Goal: Task Accomplishment & Management: Use online tool/utility

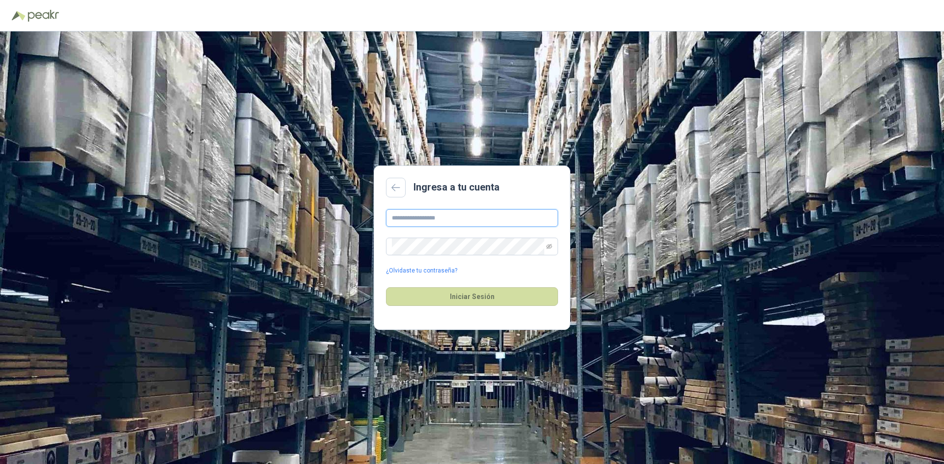
type input "**********"
click at [493, 298] on button "Iniciar Sesión" at bounding box center [472, 297] width 172 height 19
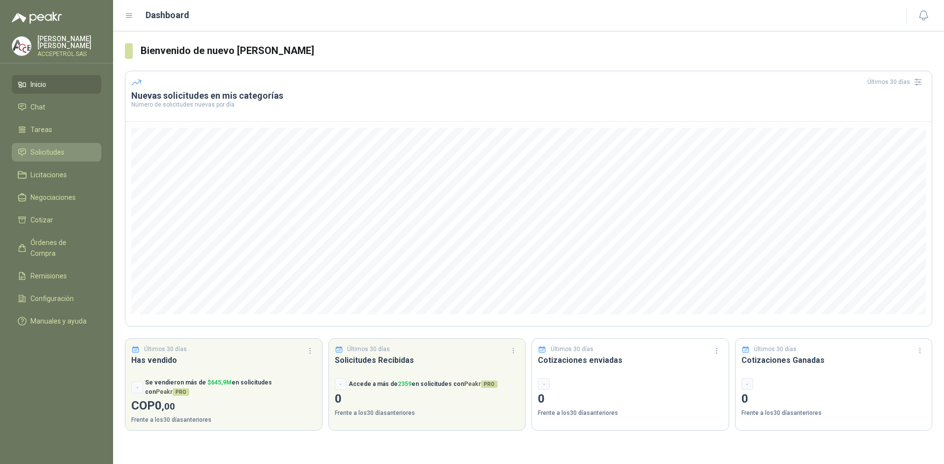
click at [46, 147] on span "Solicitudes" at bounding box center [47, 152] width 34 height 11
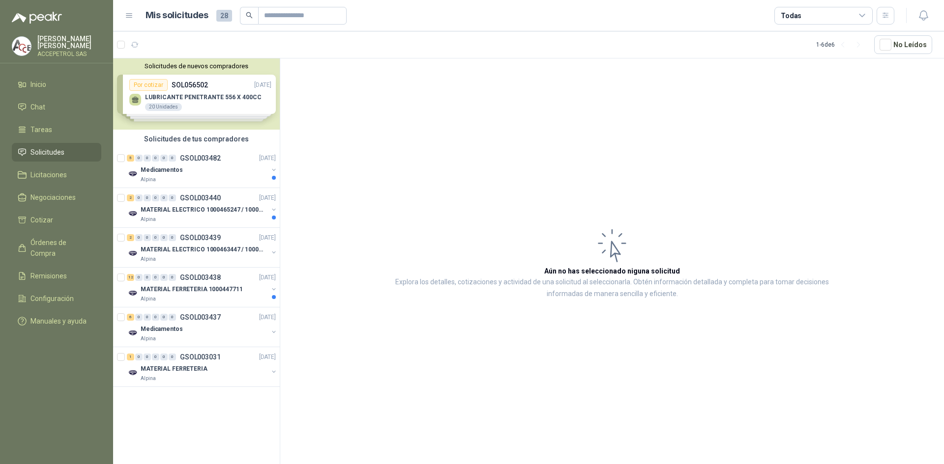
click at [213, 96] on div "Solicitudes de nuevos compradores Por cotizar SOL056502 [DATE] LUBRICANTE PENET…" at bounding box center [196, 93] width 167 height 71
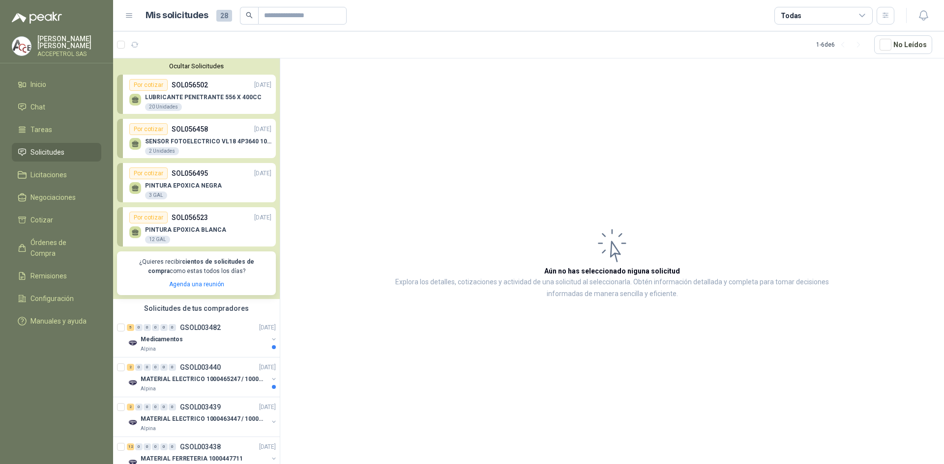
click at [185, 96] on p "LUBRICANTE PENETRANTE 556 X 400CC" at bounding box center [203, 97] width 116 height 7
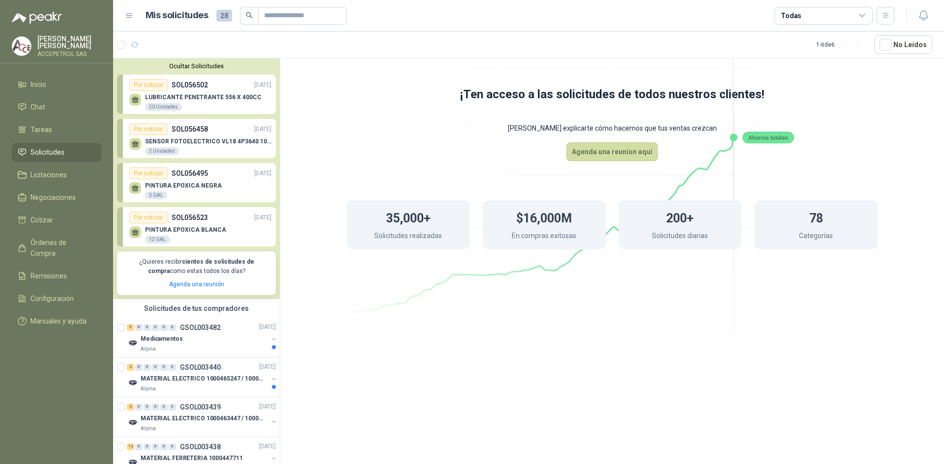
click at [193, 135] on div "Por cotizar SOL056458 [DATE]" at bounding box center [200, 129] width 142 height 12
click at [194, 183] on p "PINTURA EPOXICA NEGRA" at bounding box center [183, 185] width 77 height 7
click at [201, 226] on div "PINTURA EPOXICA BLANCA 12 GAL" at bounding box center [200, 234] width 142 height 21
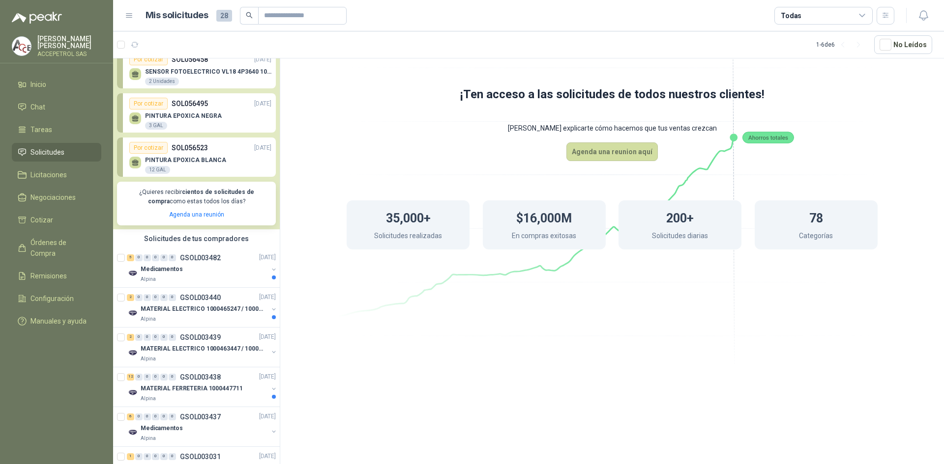
scroll to position [98, 0]
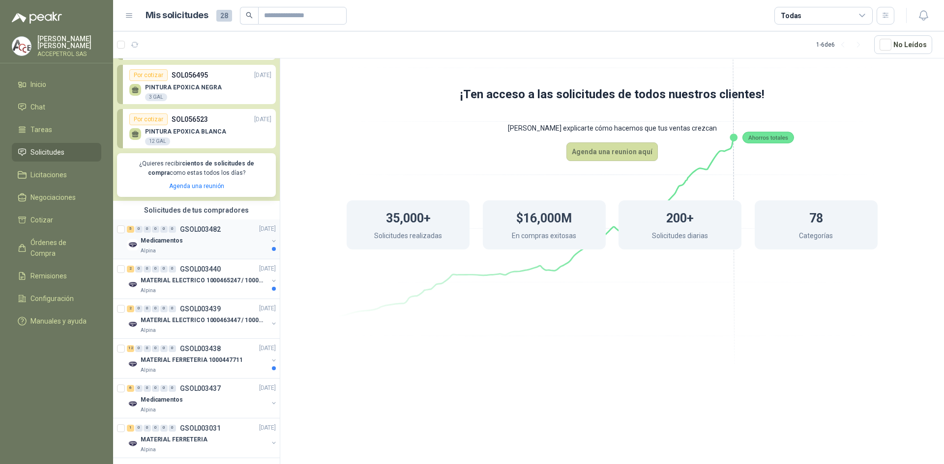
click at [198, 240] on div "Medicamentos" at bounding box center [204, 241] width 127 height 12
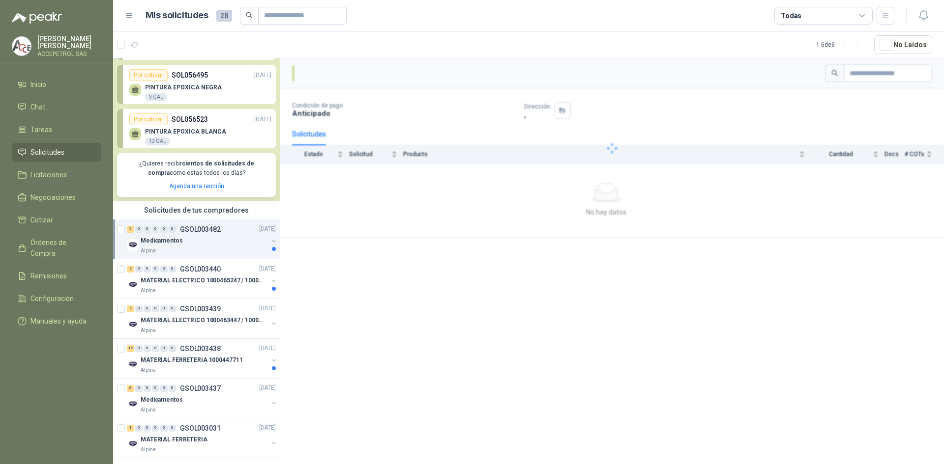
scroll to position [111, 0]
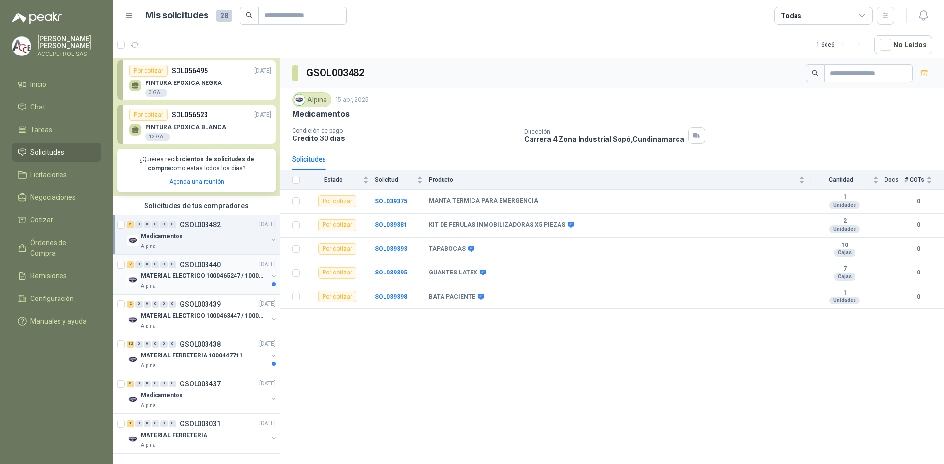
click at [196, 261] on p "GSOL003440" at bounding box center [200, 264] width 41 height 7
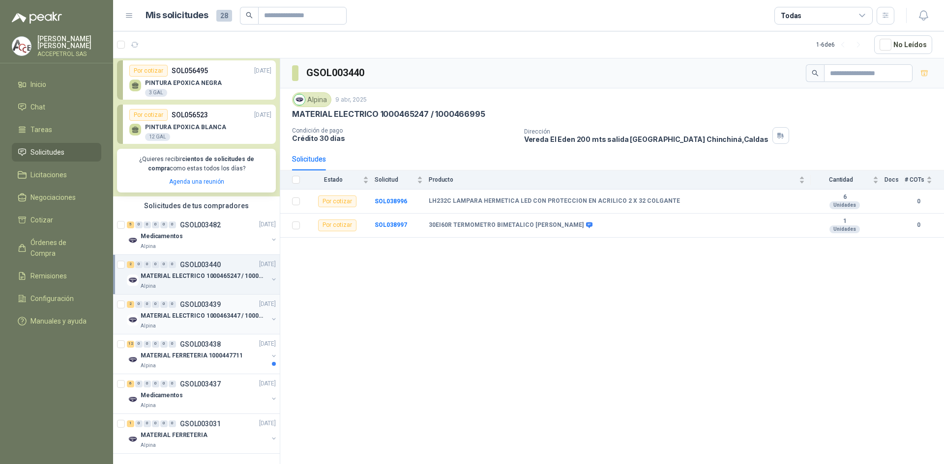
click at [203, 302] on div "2 0 0 0 0 0 GSOL003439 [DATE]" at bounding box center [202, 305] width 151 height 12
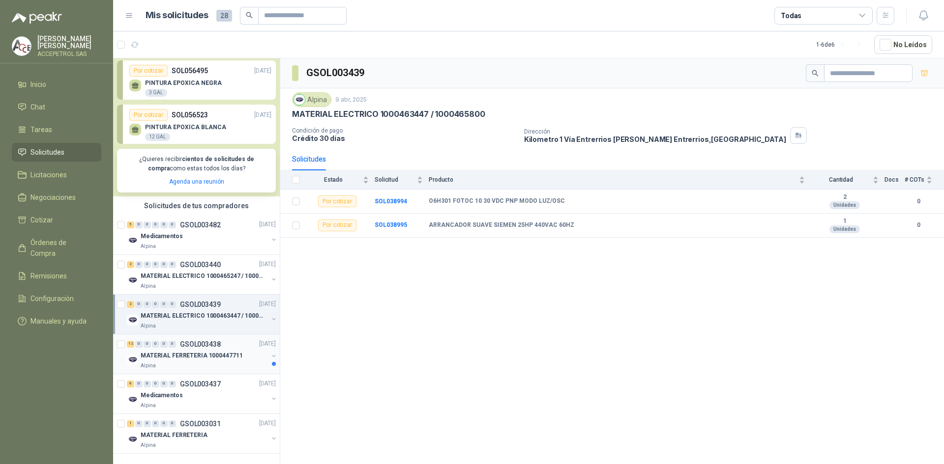
click at [199, 341] on p "GSOL003438" at bounding box center [200, 344] width 41 height 7
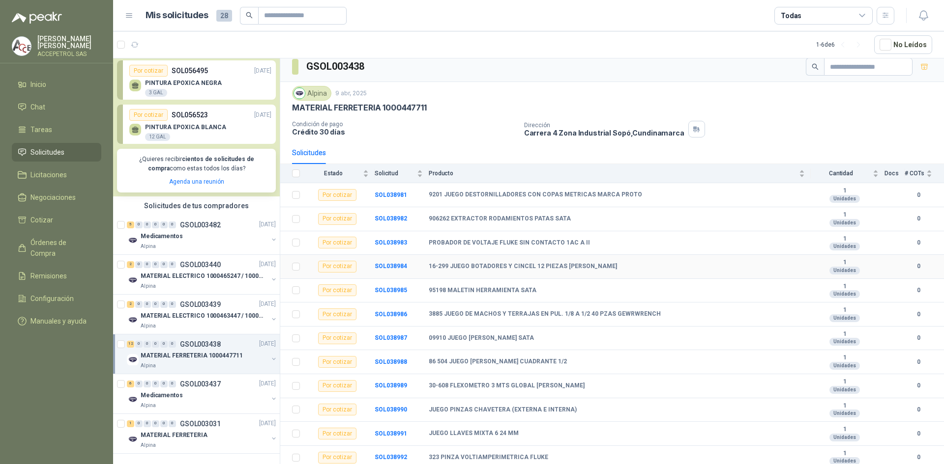
scroll to position [8, 0]
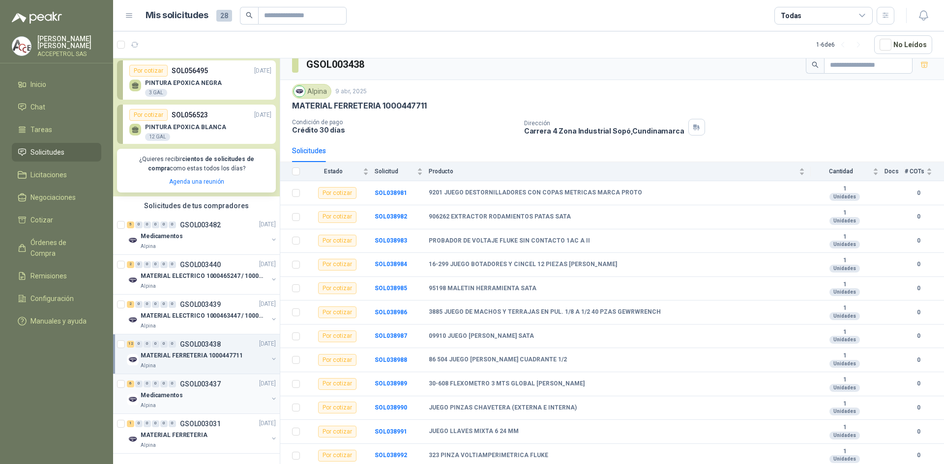
click at [180, 381] on p "GSOL003437" at bounding box center [200, 384] width 41 height 7
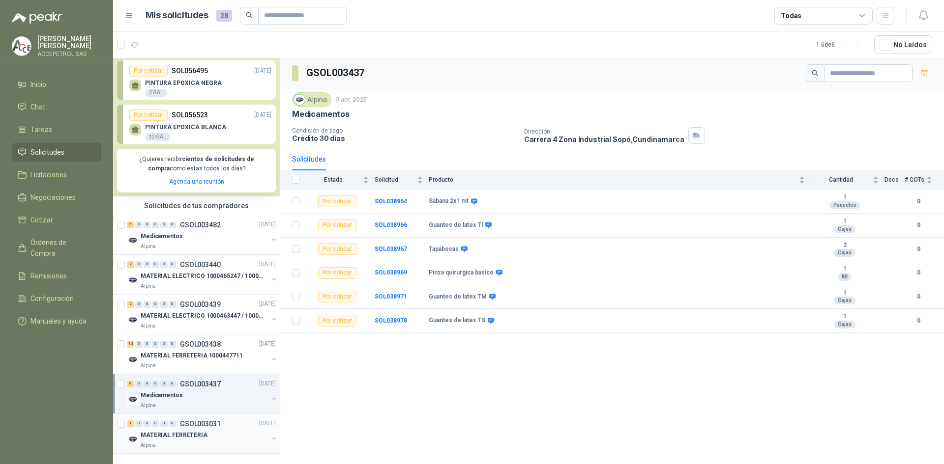
click at [225, 430] on div "MATERIAL FERRETERIA" at bounding box center [204, 436] width 127 height 12
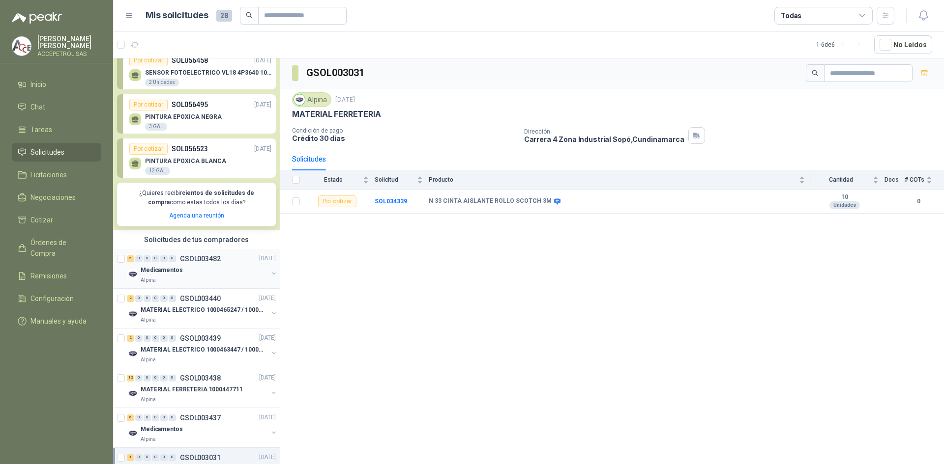
scroll to position [98, 0]
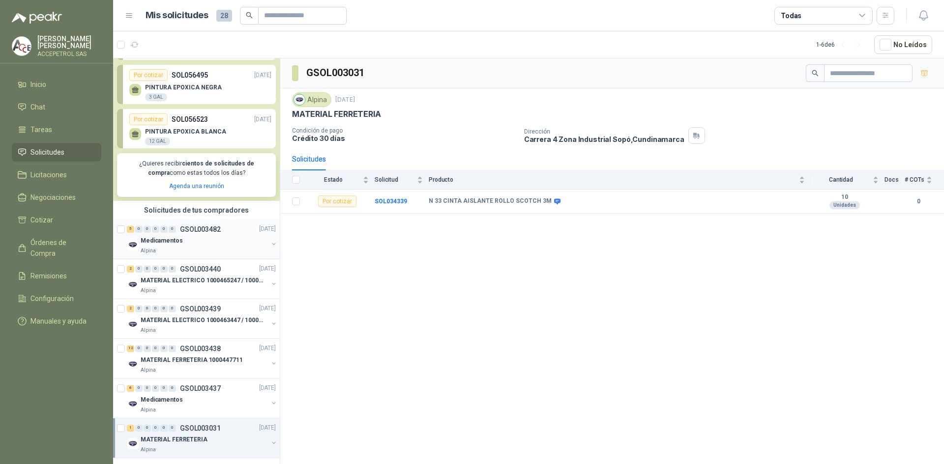
click at [203, 242] on div "Medicamentos" at bounding box center [204, 241] width 127 height 12
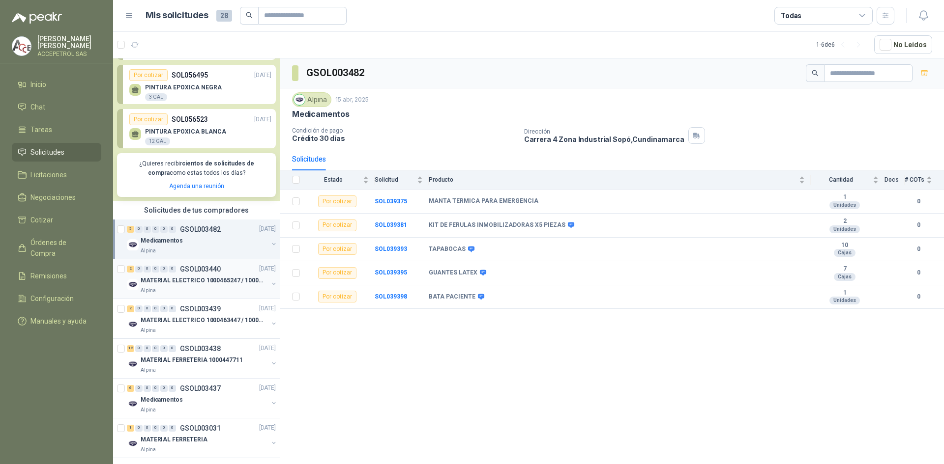
click at [203, 286] on p "MATERIAL ELECTRICO 1000465247 / 1000466995" at bounding box center [202, 280] width 122 height 9
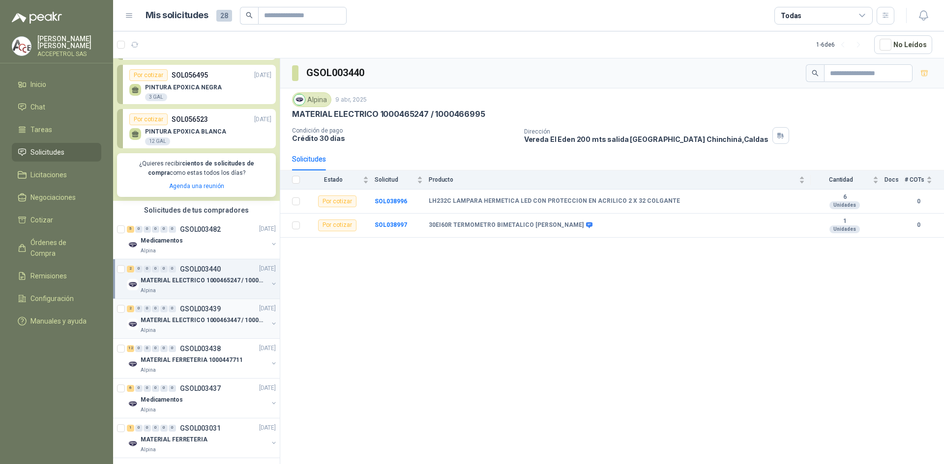
click at [205, 317] on p "MATERIAL ELECTRICO 1000463447 / 1000465800" at bounding box center [202, 320] width 122 height 9
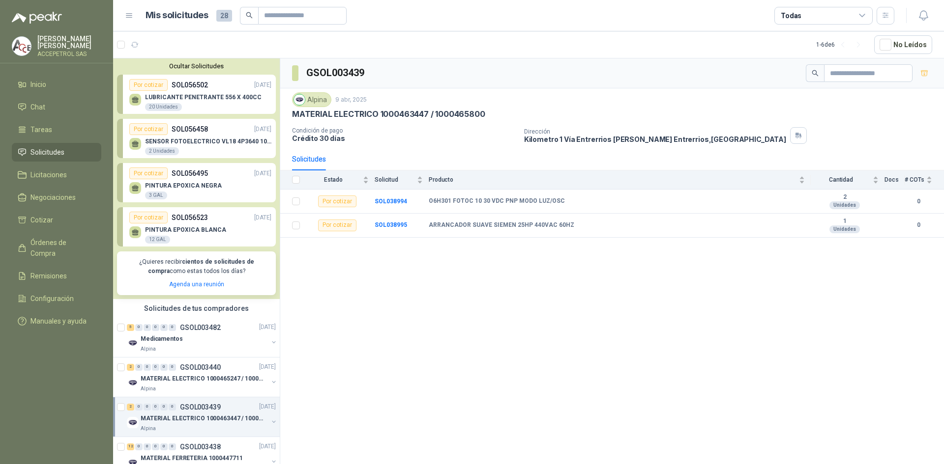
click at [212, 87] on div "Por cotizar SOL056502 [DATE]" at bounding box center [200, 85] width 142 height 12
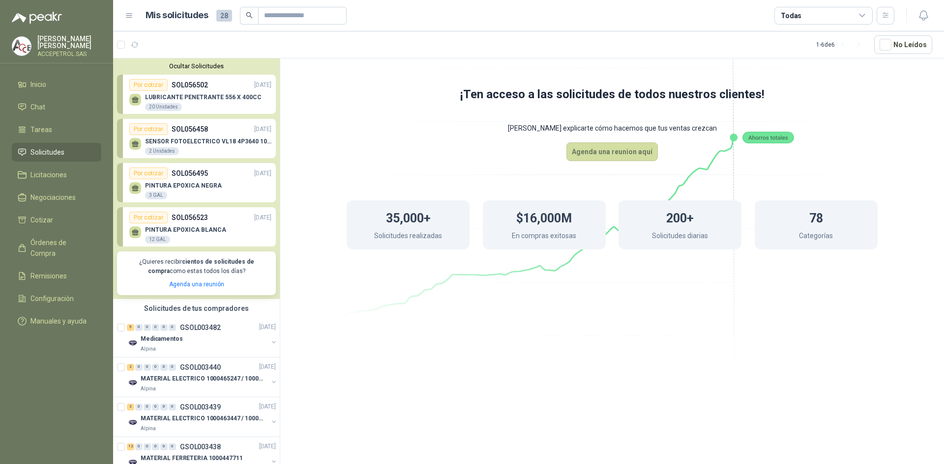
click at [213, 137] on div "SENSOR FOTOELECTRICO VL18 4P3640 10 30 V 2 Unidades" at bounding box center [200, 145] width 142 height 21
click at [216, 178] on div "Por cotizar SOL056495 [DATE]" at bounding box center [200, 174] width 142 height 12
click at [219, 230] on p "PINTURA EPOXICA BLANCA" at bounding box center [185, 230] width 81 height 7
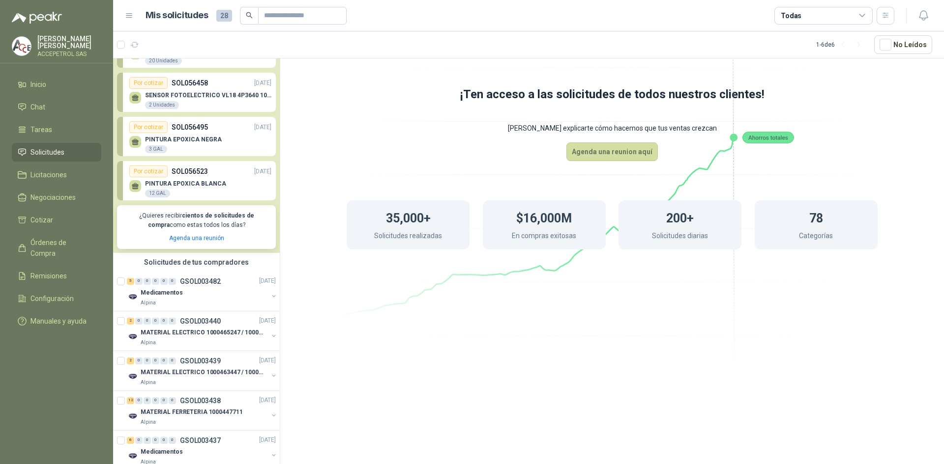
scroll to position [111, 0]
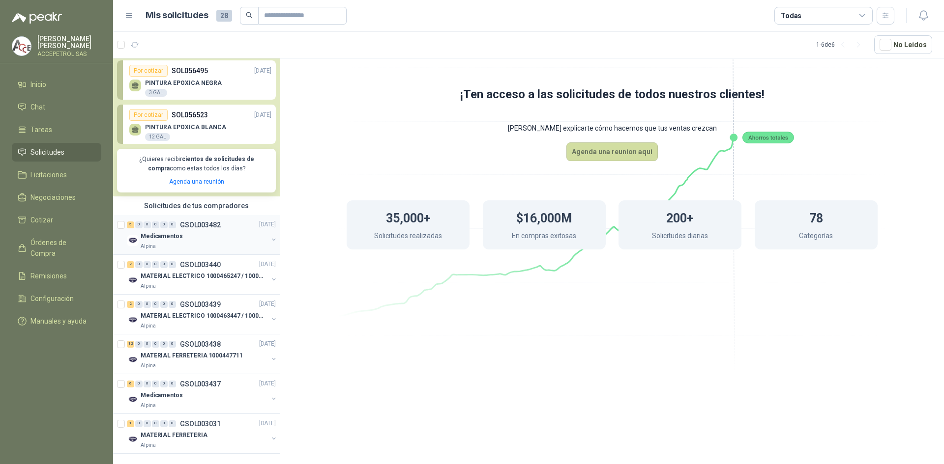
click at [230, 219] on div "5 0 0 0 0 0 GSOL003482 [DATE]" at bounding box center [202, 225] width 151 height 12
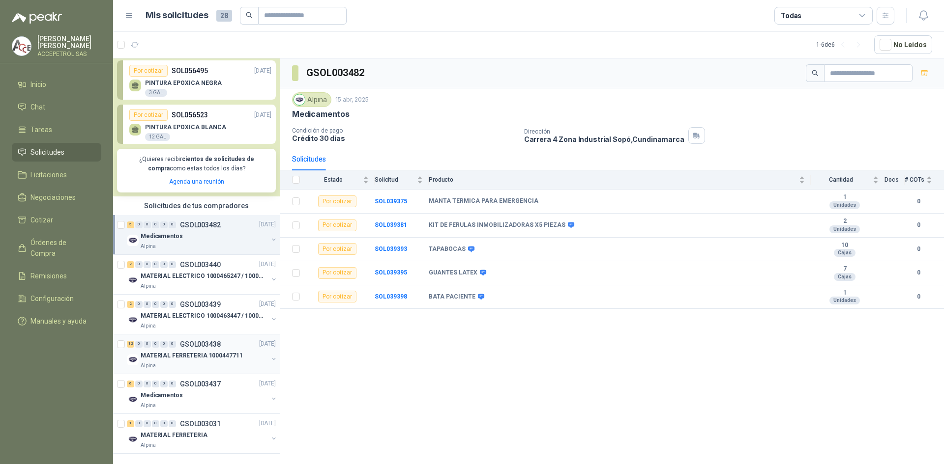
click at [220, 351] on p "MATERIAL FERRETERIA 1000447711" at bounding box center [192, 355] width 102 height 9
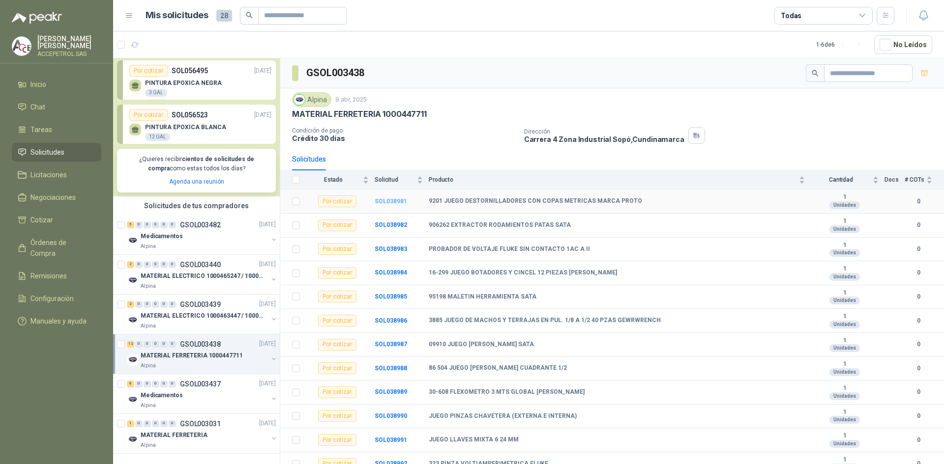
click at [390, 200] on b "SOL038981" at bounding box center [391, 201] width 32 height 7
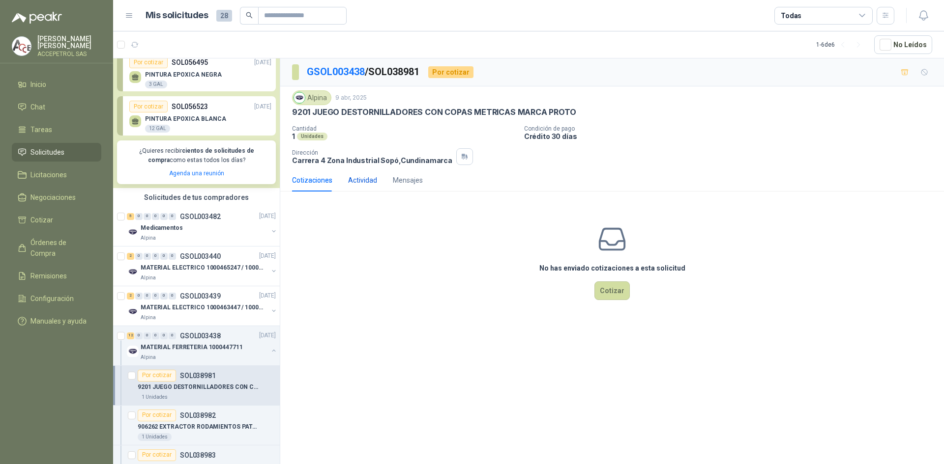
click at [359, 179] on div "Actividad" at bounding box center [362, 180] width 29 height 11
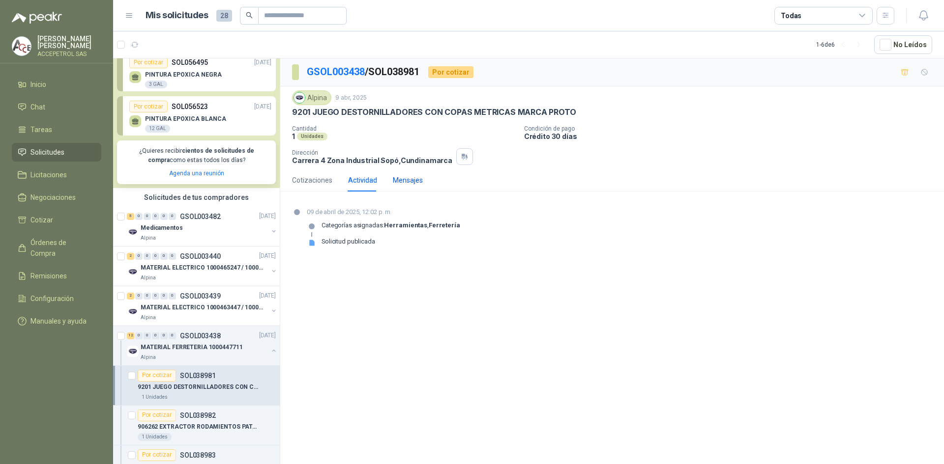
click at [405, 182] on div "Mensajes" at bounding box center [408, 180] width 30 height 11
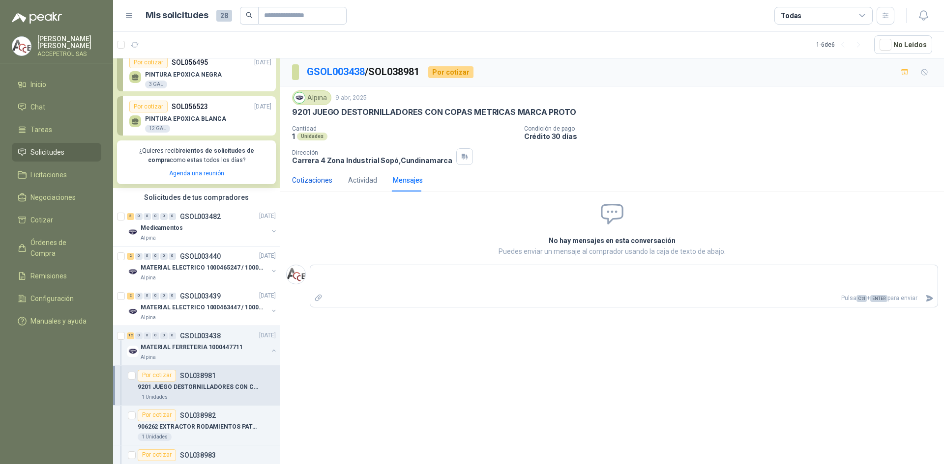
click at [306, 179] on div "Cotizaciones" at bounding box center [312, 180] width 40 height 11
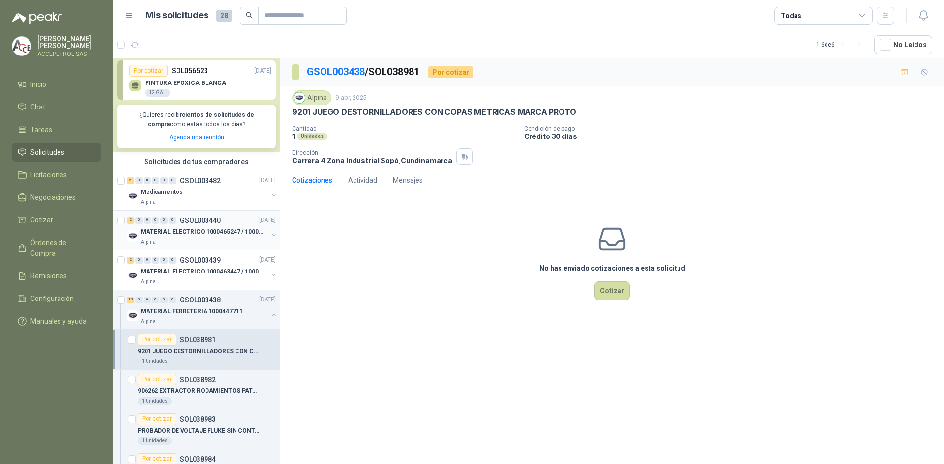
scroll to position [146, 0]
click at [202, 225] on p "GSOL003440" at bounding box center [200, 221] width 41 height 7
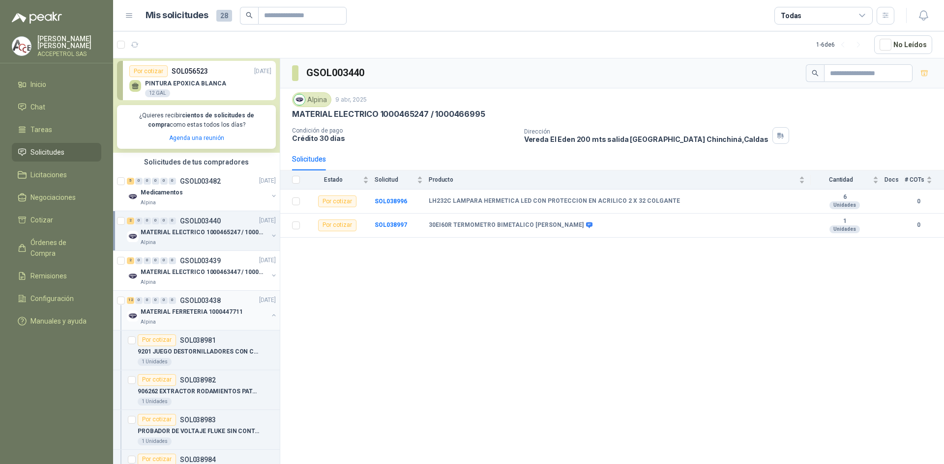
click at [204, 308] on div "MATERIAL FERRETERIA 1000447711" at bounding box center [204, 313] width 127 height 12
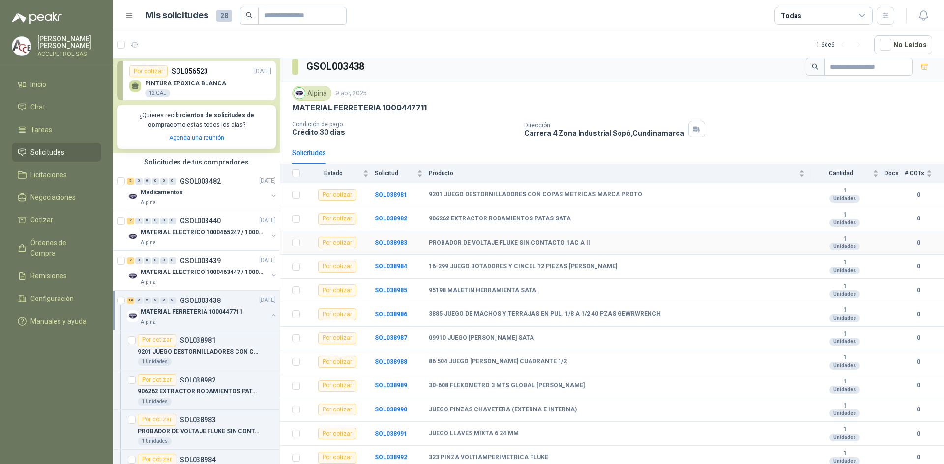
scroll to position [8, 0]
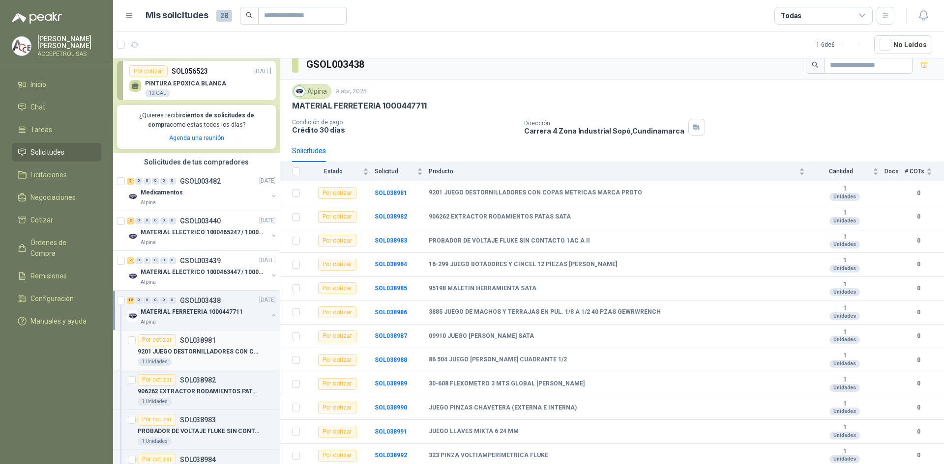
click at [203, 345] on div "Por cotizar SOL038981" at bounding box center [177, 341] width 78 height 12
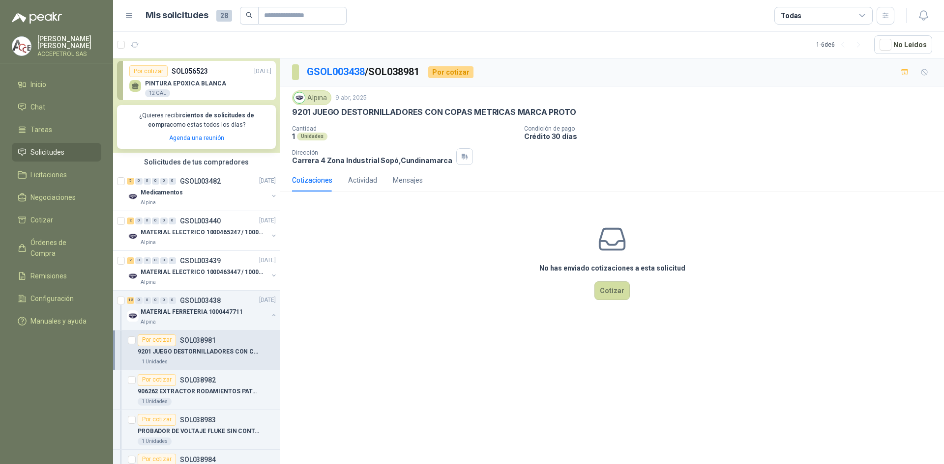
click at [46, 151] on span "Solicitudes" at bounding box center [47, 152] width 34 height 11
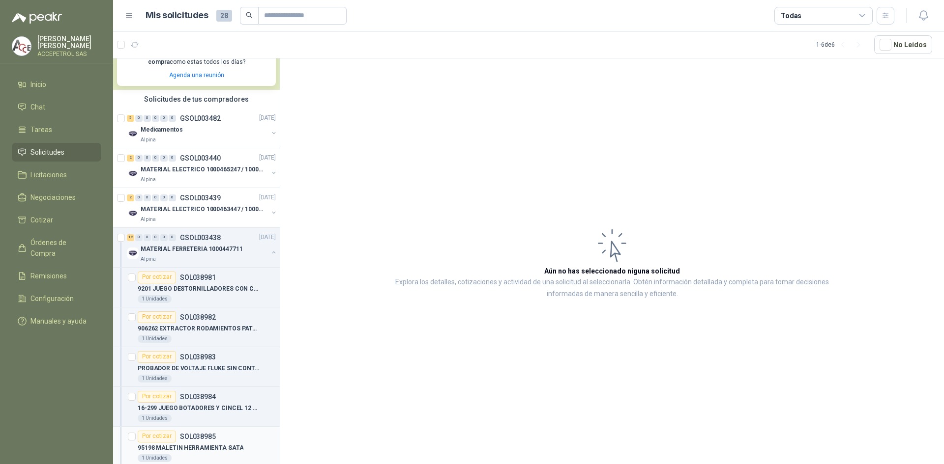
scroll to position [196, 0]
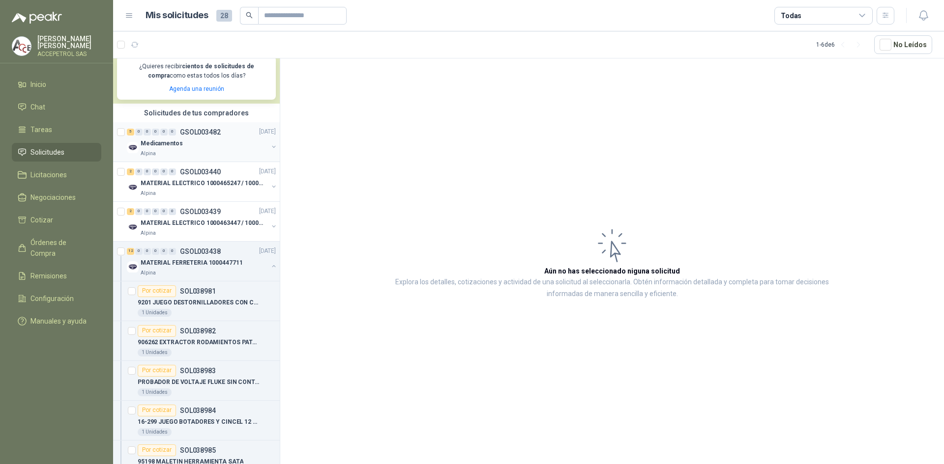
click at [270, 151] on div at bounding box center [274, 148] width 8 height 10
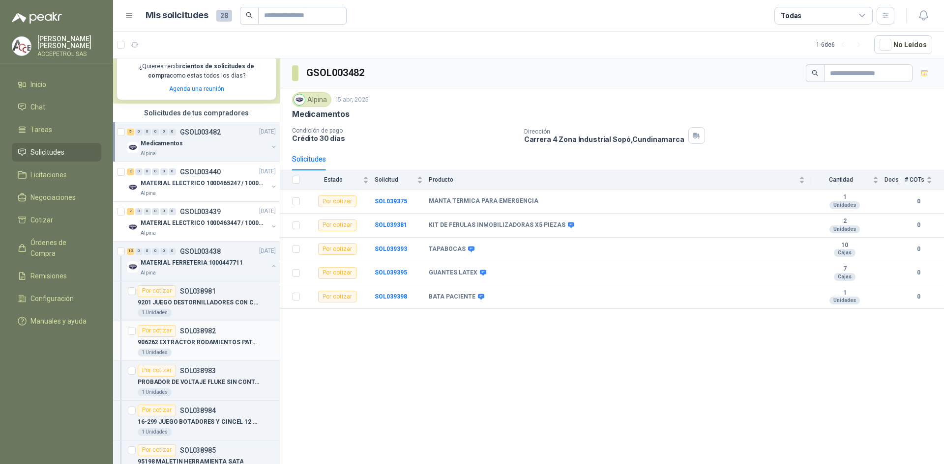
click at [216, 337] on div "906262 EXTRACTOR RODAMIENTOS PATAS SATA" at bounding box center [207, 343] width 138 height 12
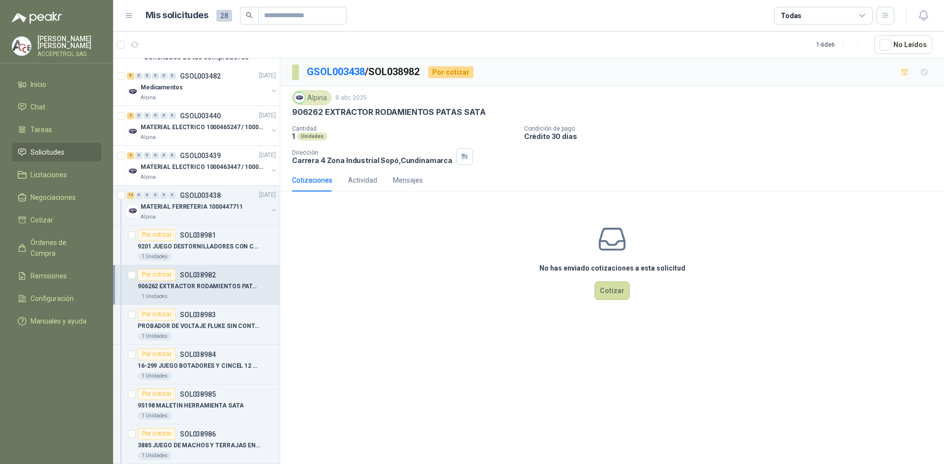
scroll to position [196, 0]
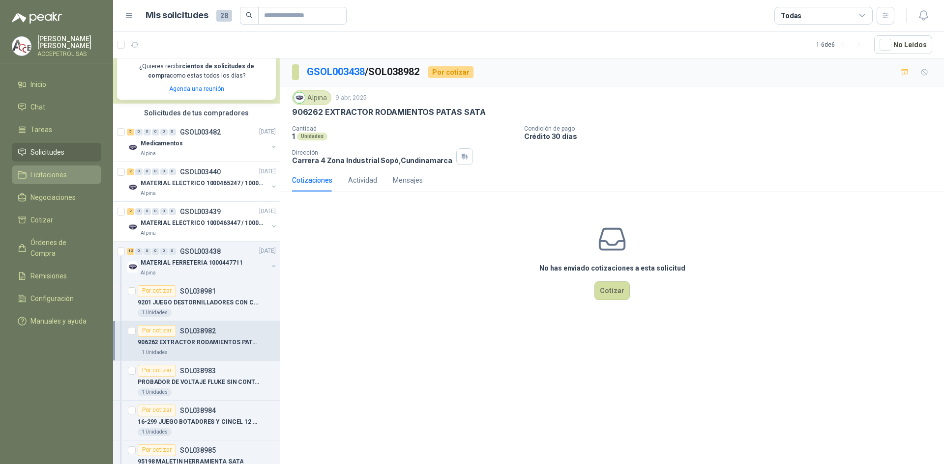
click at [50, 170] on span "Licitaciones" at bounding box center [48, 175] width 36 height 11
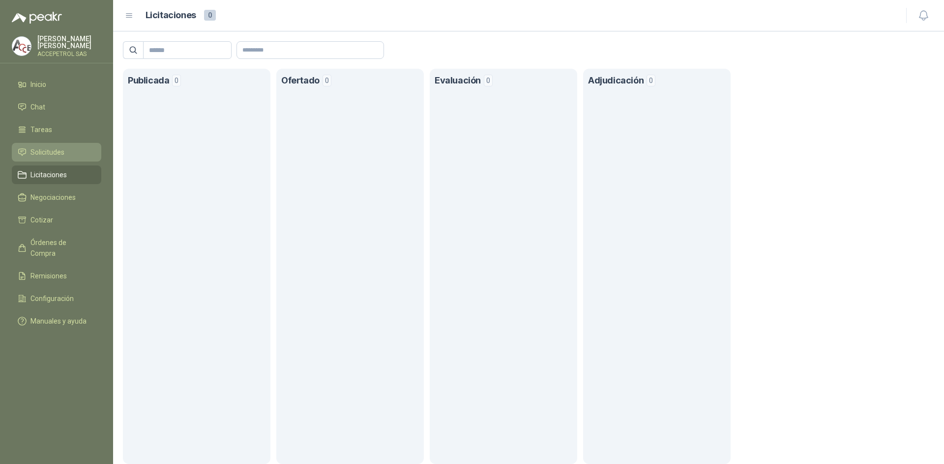
click at [59, 147] on span "Solicitudes" at bounding box center [47, 152] width 34 height 11
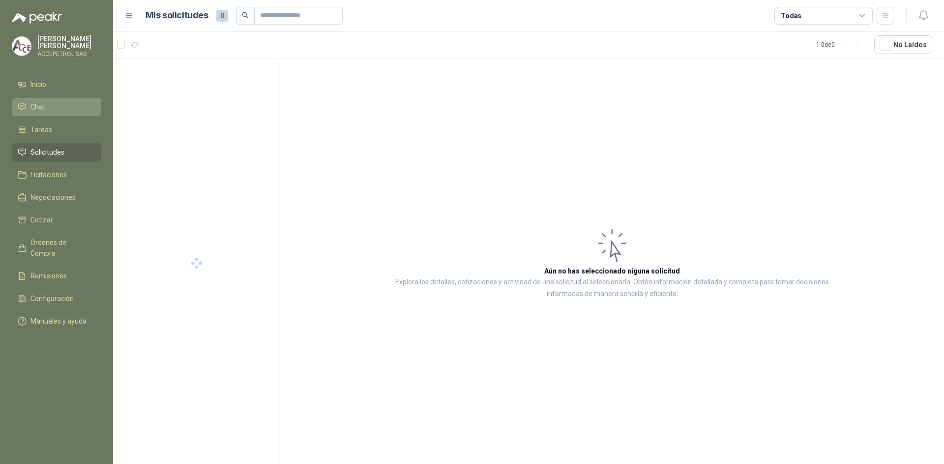
click at [44, 102] on span "Chat" at bounding box center [37, 107] width 15 height 11
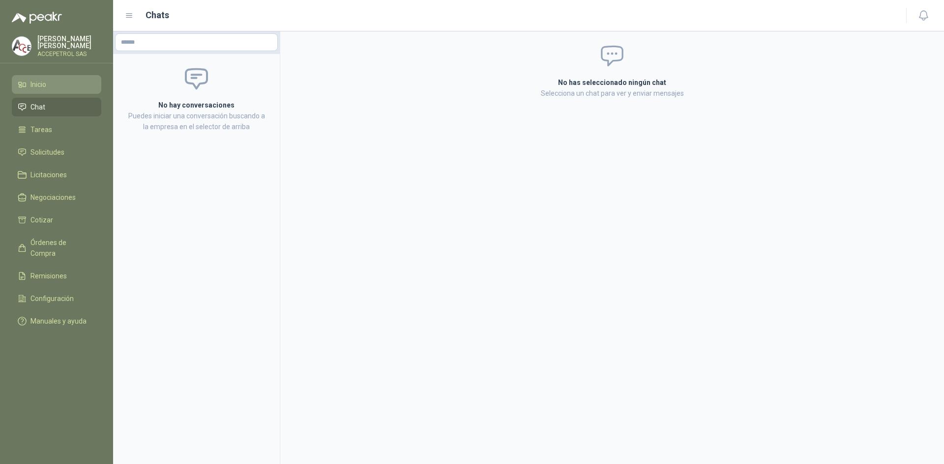
click at [37, 82] on span "Inicio" at bounding box center [38, 84] width 16 height 11
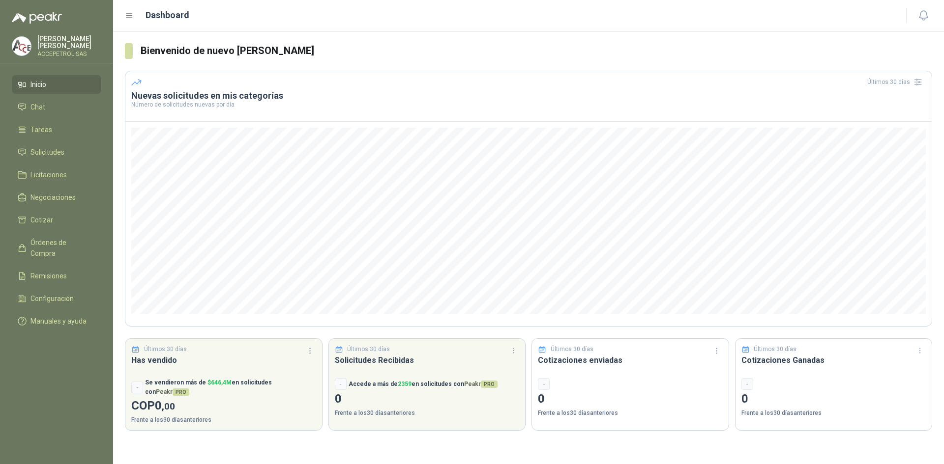
click at [12, 75] on link "Inicio" at bounding box center [56, 84] width 89 height 19
click at [35, 103] on span "Chat" at bounding box center [37, 107] width 15 height 11
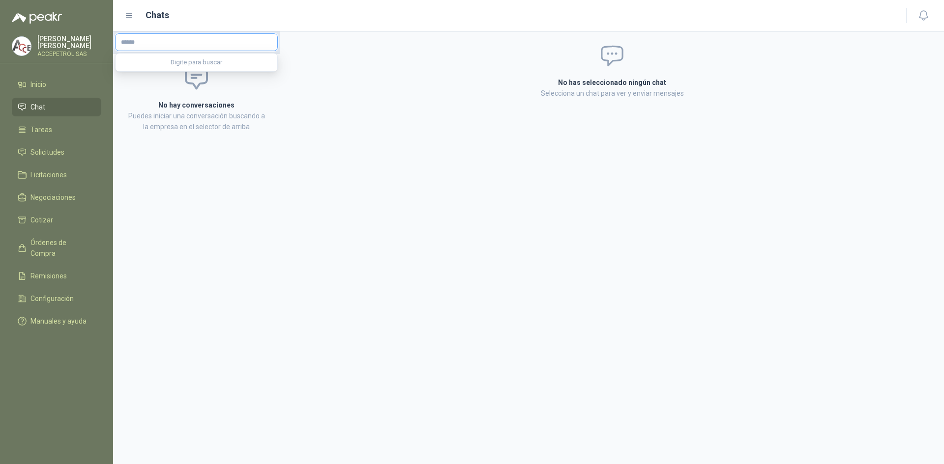
click at [166, 41] on input "text" at bounding box center [197, 42] width 162 height 17
click at [163, 61] on div "Digite para buscar" at bounding box center [197, 63] width 162 height 18
click at [168, 44] on input "text" at bounding box center [197, 42] width 162 height 17
type input "**"
click at [182, 69] on span "ALPINA PRODUCTOS ALIMENTICIOS S.A.S. -" at bounding box center [186, 68] width 97 height 5
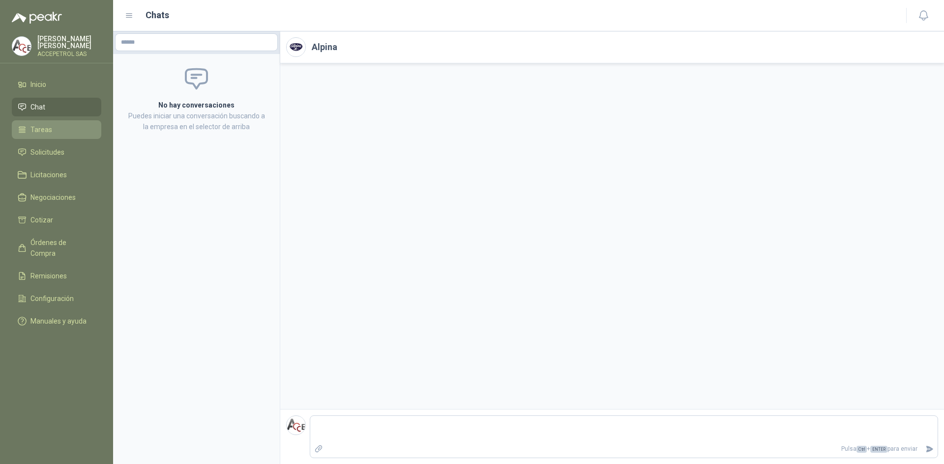
click at [43, 128] on span "Tareas" at bounding box center [41, 129] width 22 height 11
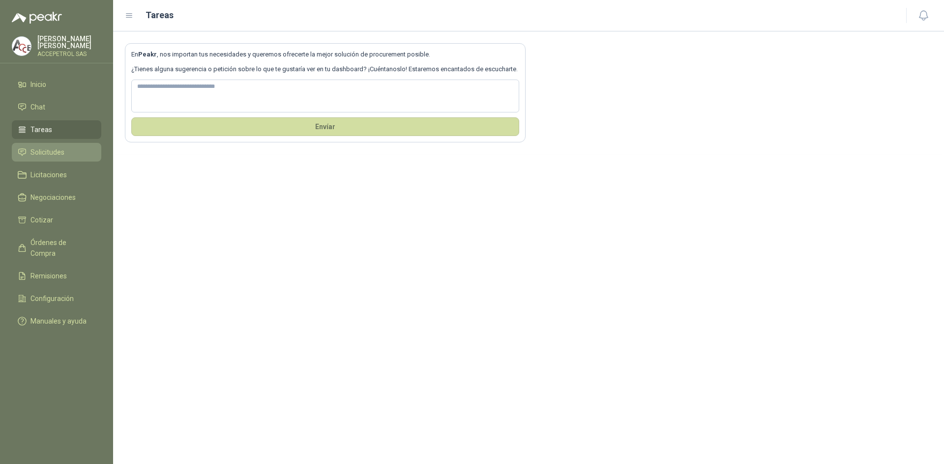
click at [48, 147] on span "Solicitudes" at bounding box center [47, 152] width 34 height 11
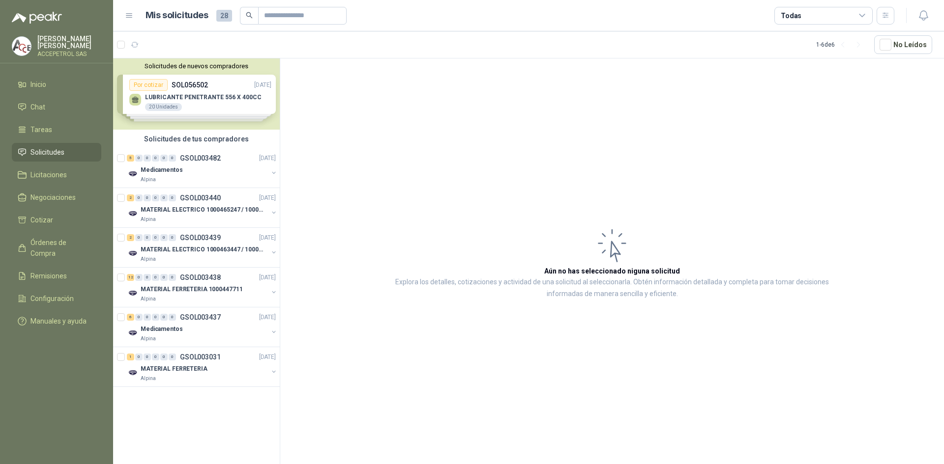
click at [226, 68] on button "Solicitudes de nuevos compradores" at bounding box center [196, 65] width 159 height 7
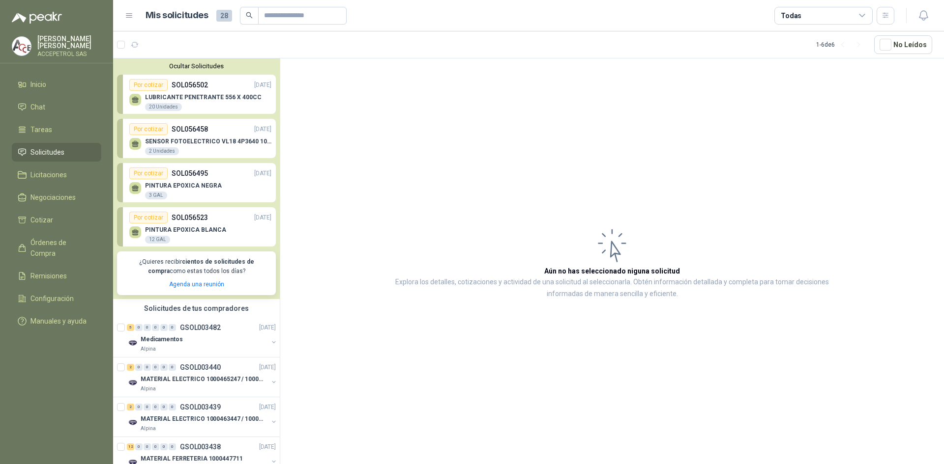
click at [187, 94] on p "LUBRICANTE PENETRANTE 556 X 400CC" at bounding box center [203, 97] width 116 height 7
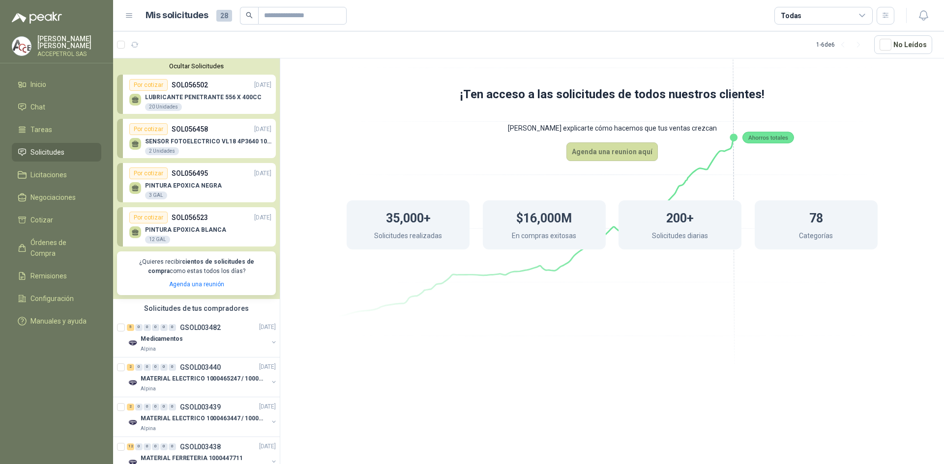
click at [172, 133] on p "SOL056458" at bounding box center [190, 129] width 36 height 11
click at [206, 186] on p "PINTURA EPOXICA NEGRA" at bounding box center [183, 185] width 77 height 7
click at [210, 223] on div "Por cotizar SOL056523 [DATE]" at bounding box center [200, 218] width 142 height 12
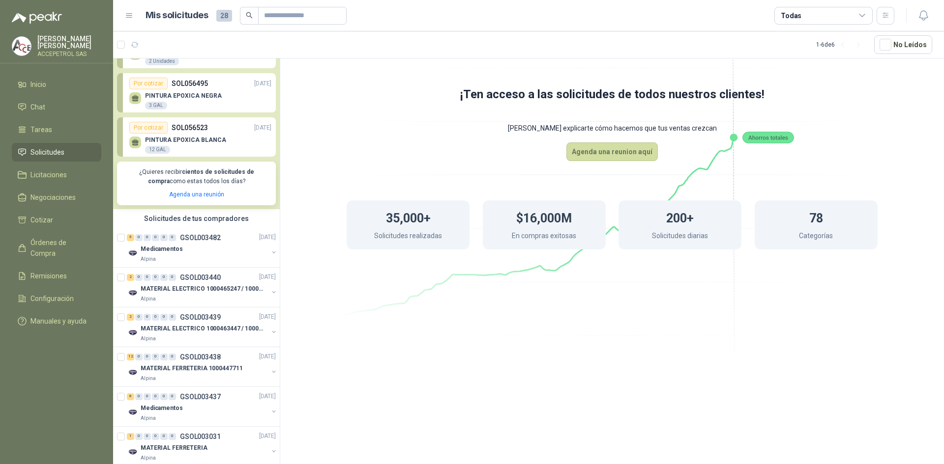
scroll to position [111, 0]
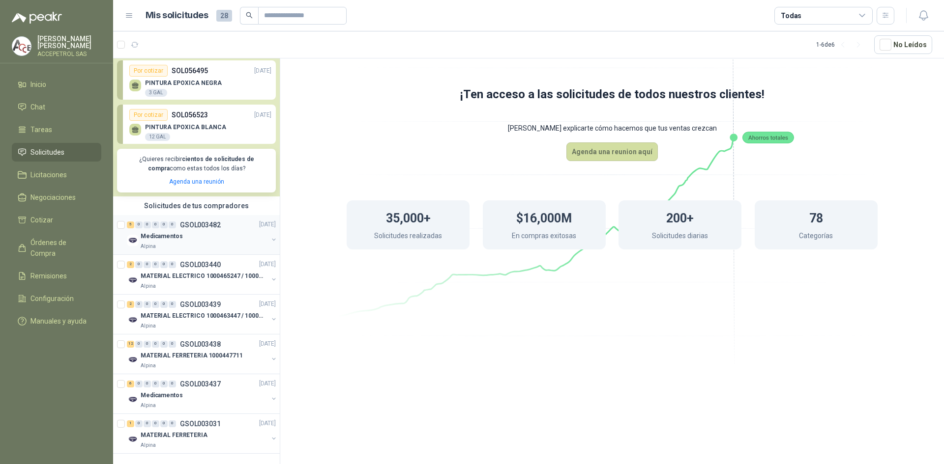
click at [211, 232] on div "Medicamentos" at bounding box center [204, 237] width 127 height 12
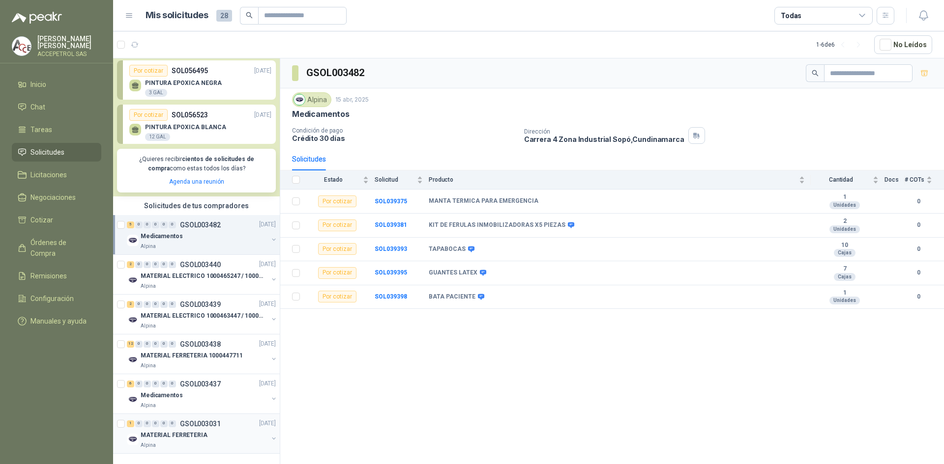
click at [217, 430] on div "MATERIAL FERRETERIA" at bounding box center [204, 436] width 127 height 12
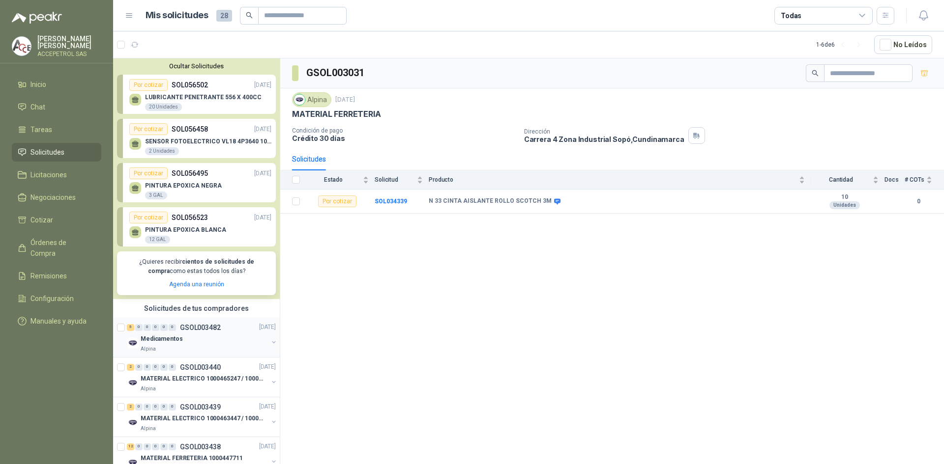
scroll to position [111, 0]
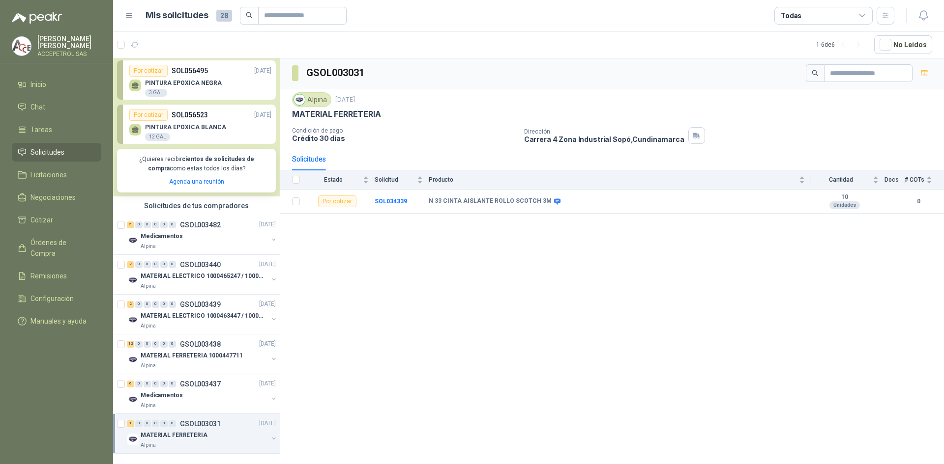
click at [52, 51] on p "ACCEPETROL SAS" at bounding box center [69, 54] width 64 height 6
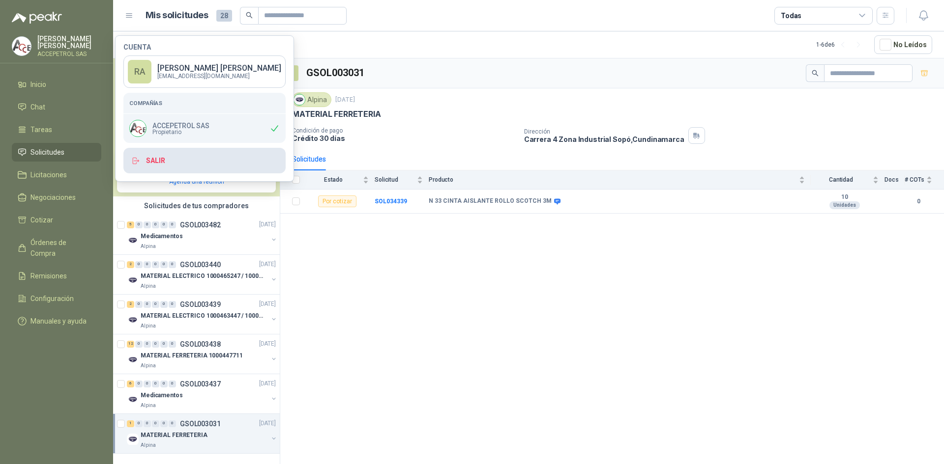
click at [155, 163] on button "Salir" at bounding box center [204, 161] width 162 height 26
